Goal: Book appointment/travel/reservation

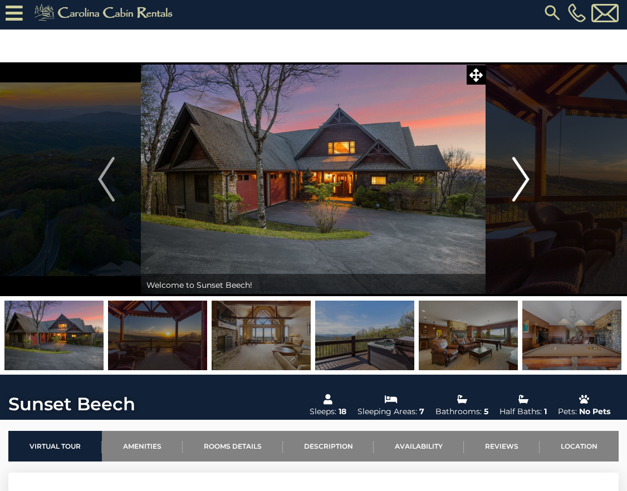
scroll to position [5, 0]
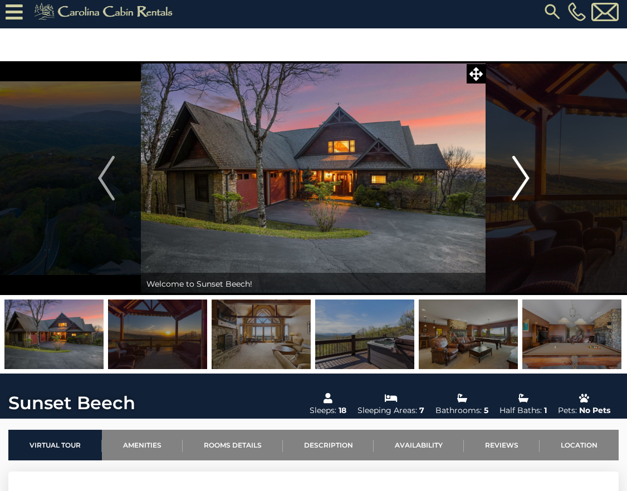
click at [526, 183] on img "Next" at bounding box center [521, 178] width 17 height 45
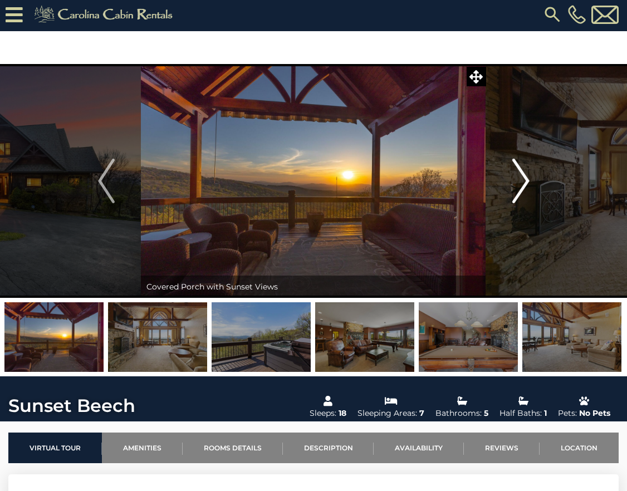
click at [528, 178] on img "Next" at bounding box center [521, 181] width 17 height 45
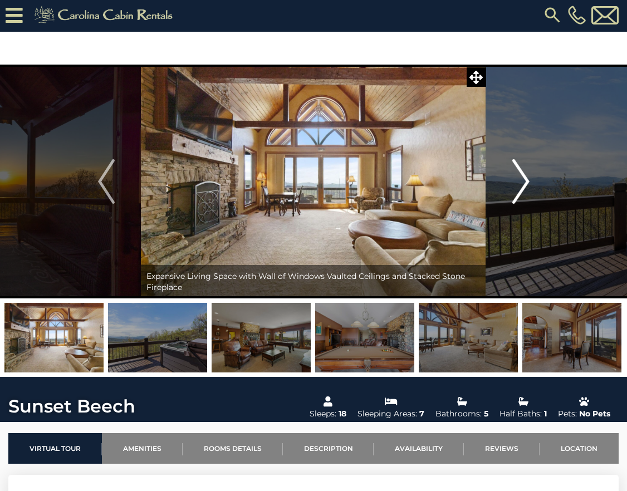
scroll to position [4, 0]
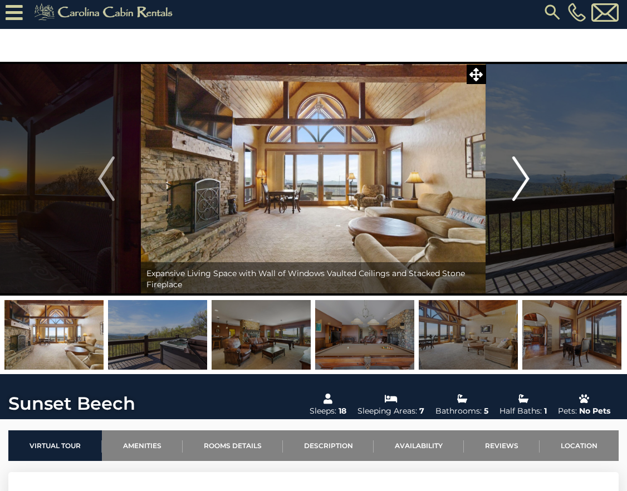
click at [528, 178] on img "Next" at bounding box center [521, 179] width 17 height 45
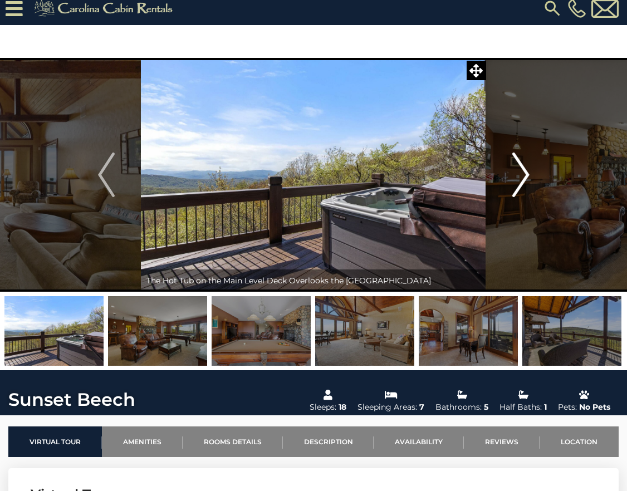
scroll to position [9, 0]
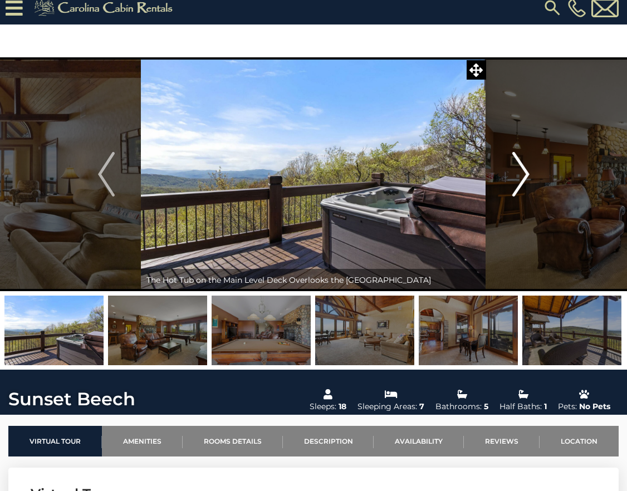
click at [529, 174] on img "Next" at bounding box center [521, 174] width 17 height 45
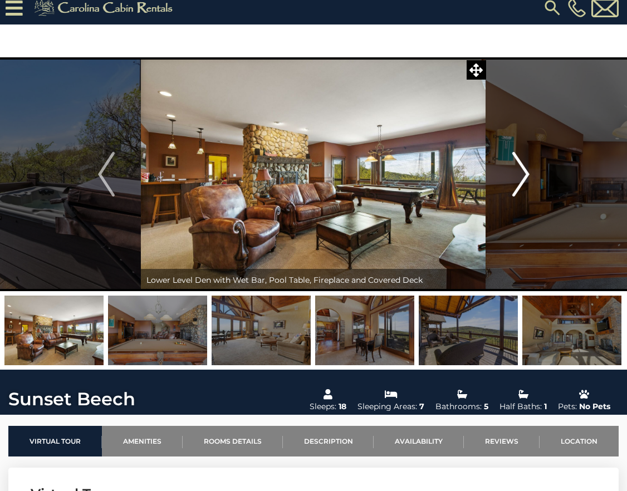
scroll to position [11, 0]
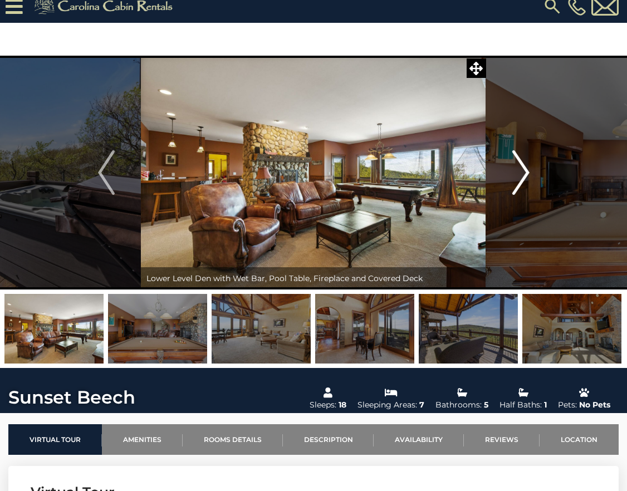
click at [529, 174] on img "Next" at bounding box center [521, 172] width 17 height 45
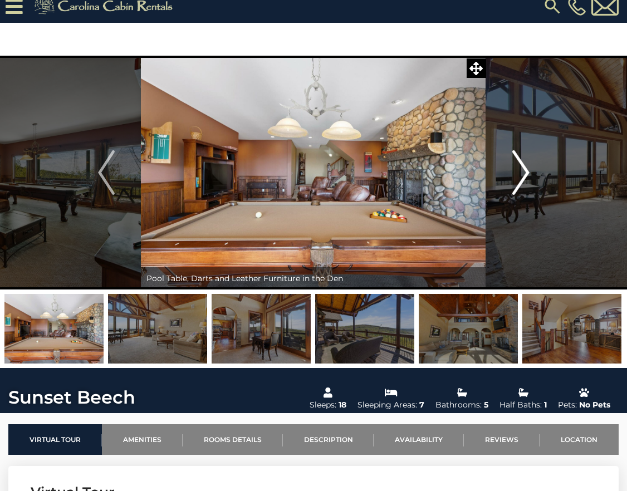
scroll to position [10, 0]
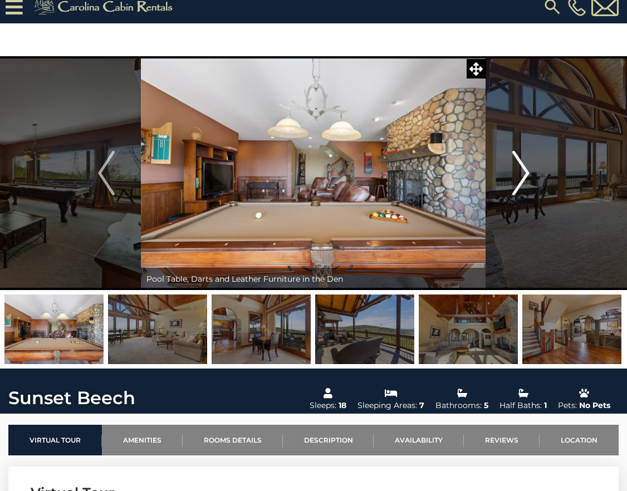
click at [528, 173] on img "Next" at bounding box center [521, 173] width 17 height 45
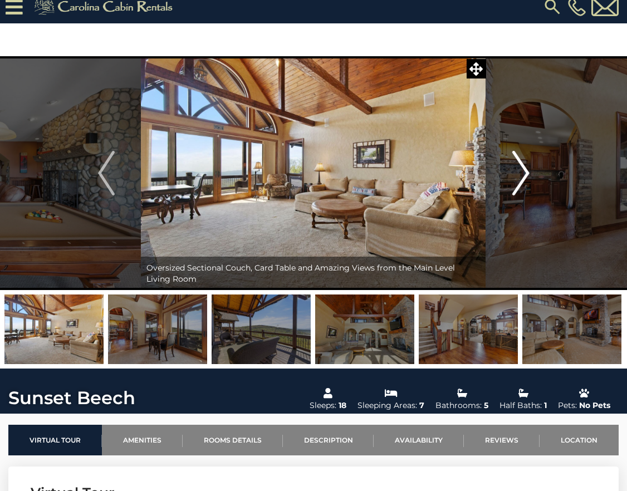
scroll to position [9, 0]
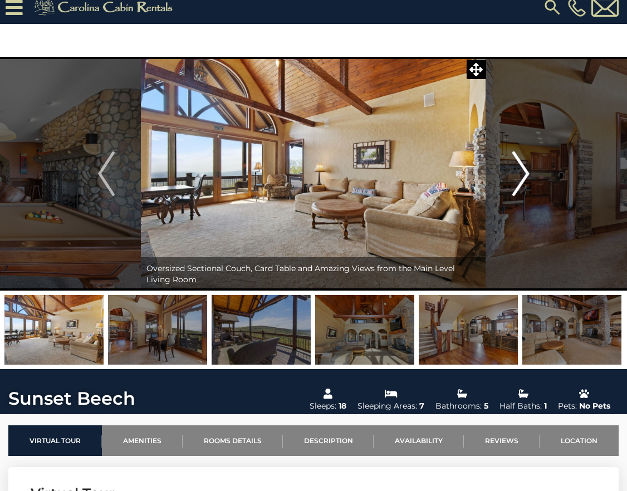
click at [528, 173] on img "Next" at bounding box center [521, 174] width 17 height 45
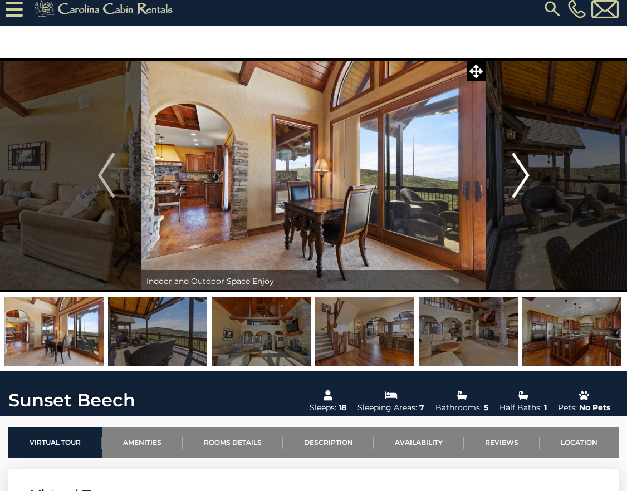
click at [528, 173] on img "Next" at bounding box center [521, 175] width 17 height 45
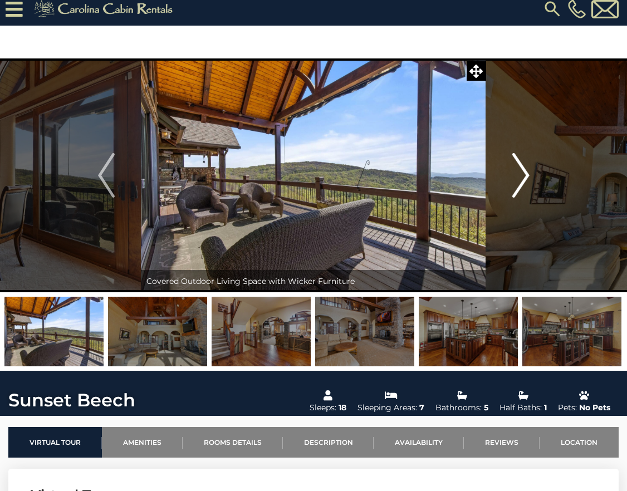
scroll to position [9, 0]
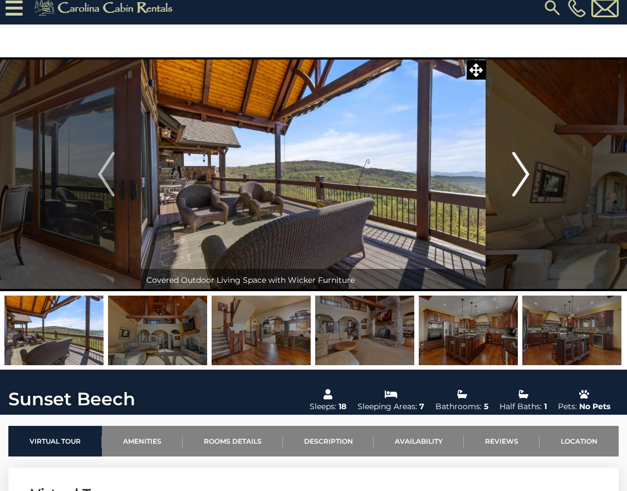
click at [528, 173] on img "Next" at bounding box center [521, 174] width 17 height 45
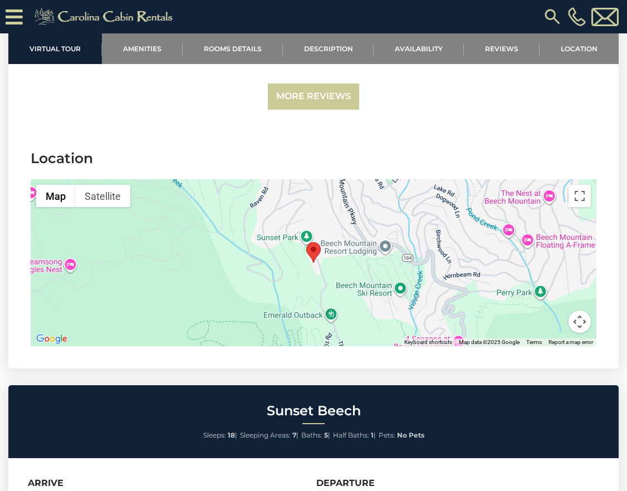
scroll to position [3324, 0]
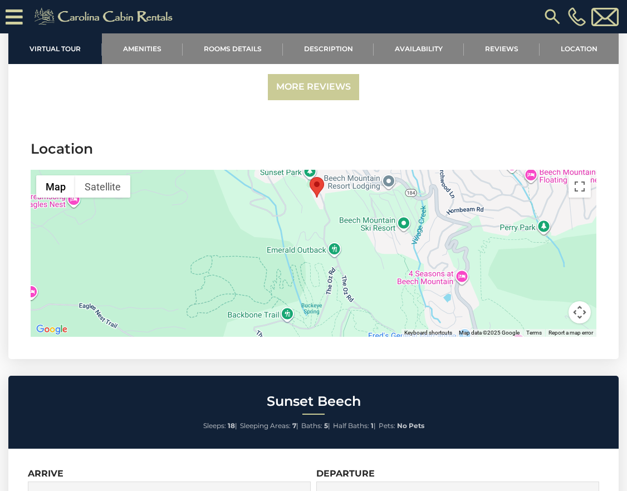
drag, startPoint x: 365, startPoint y: 279, endPoint x: 371, endPoint y: 220, distance: 58.8
click at [370, 220] on div at bounding box center [314, 253] width 566 height 167
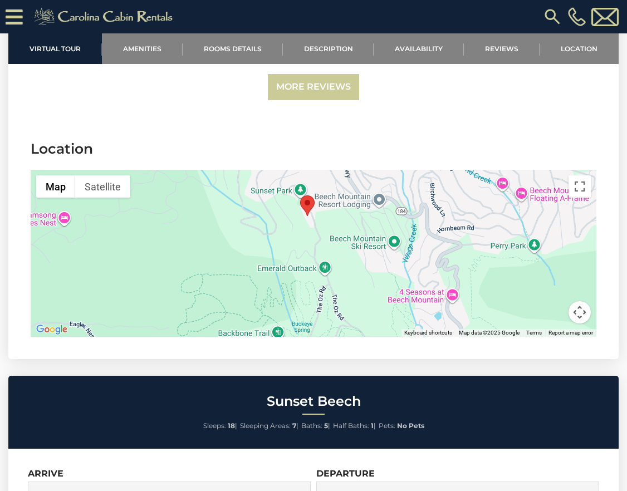
drag, startPoint x: 370, startPoint y: 248, endPoint x: 377, endPoint y: 275, distance: 26.9
click at [377, 275] on div at bounding box center [314, 253] width 566 height 167
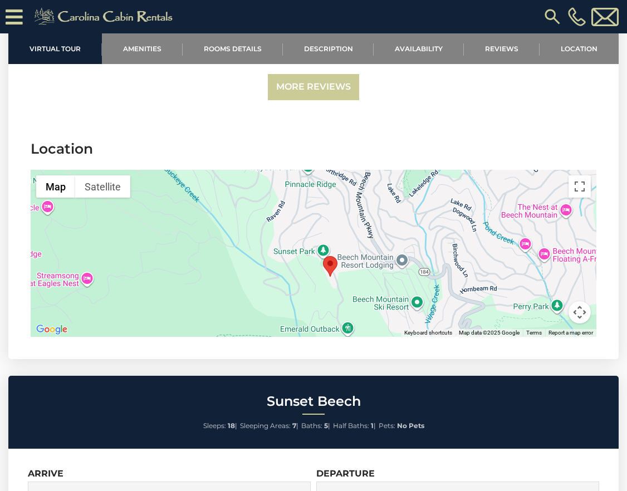
drag, startPoint x: 340, startPoint y: 208, endPoint x: 363, endPoint y: 270, distance: 65.9
click at [363, 270] on div at bounding box center [314, 253] width 566 height 167
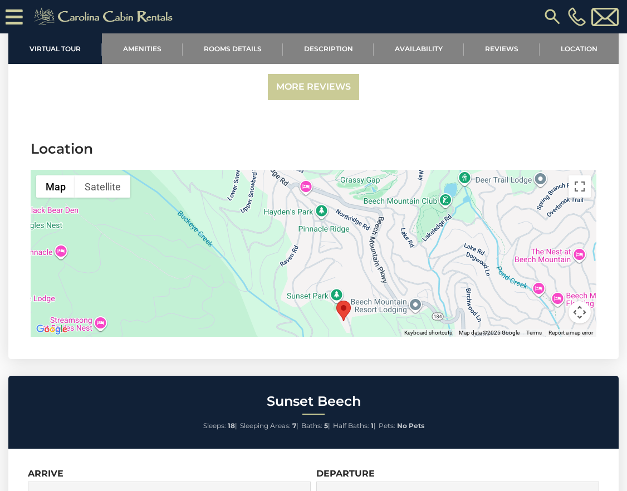
drag, startPoint x: 345, startPoint y: 220, endPoint x: 362, endPoint y: 258, distance: 42.4
click at [359, 261] on div at bounding box center [314, 253] width 566 height 167
